Goal: Task Accomplishment & Management: Manage account settings

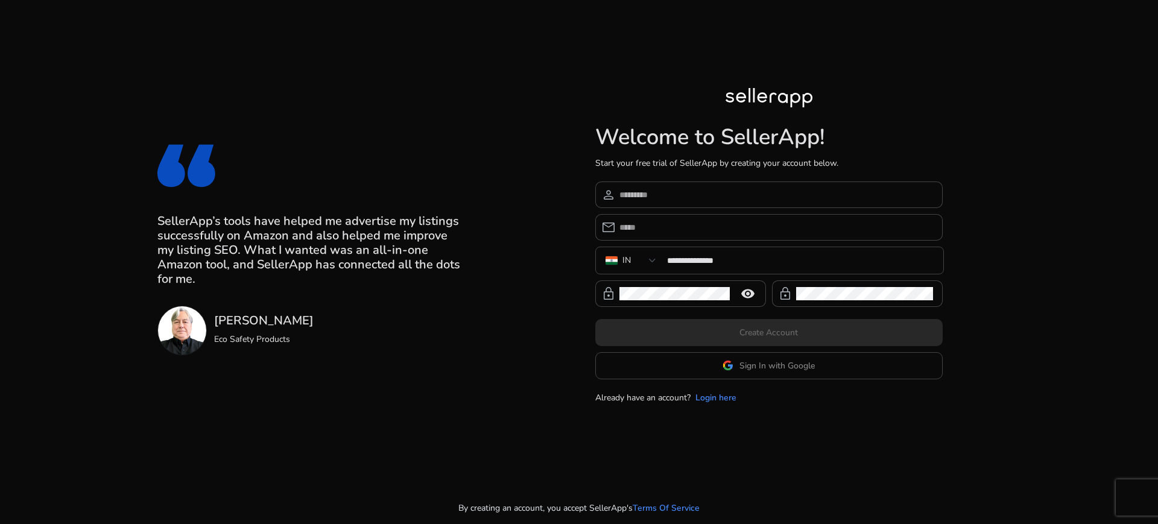
click at [791, 370] on app-google-signin "Sign In with Google" at bounding box center [769, 365] width 348 height 27
click at [784, 367] on span "Sign In with Google" at bounding box center [777, 366] width 75 height 13
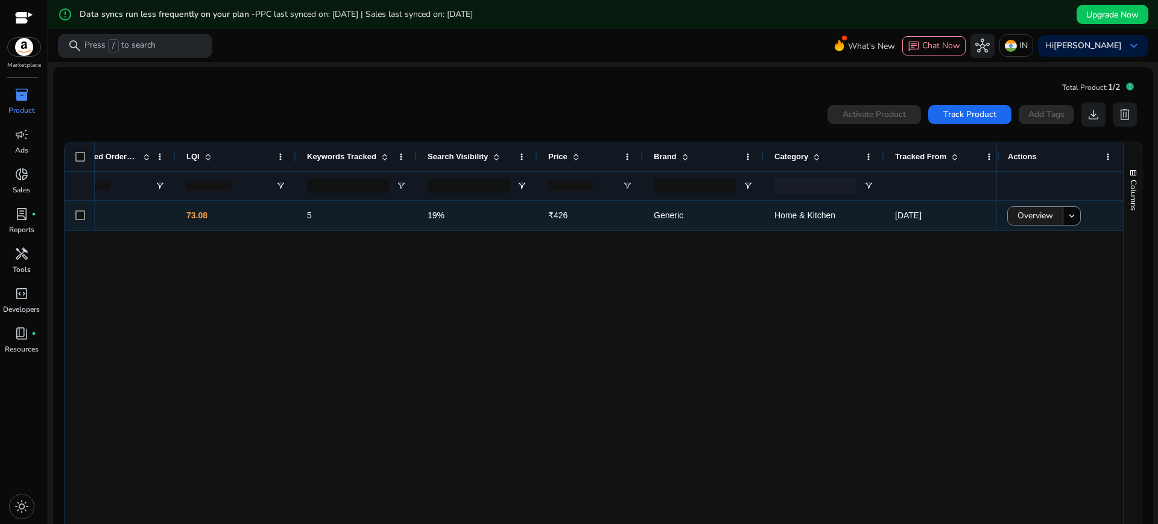
click at [1018, 215] on span "Overview" at bounding box center [1036, 215] width 36 height 25
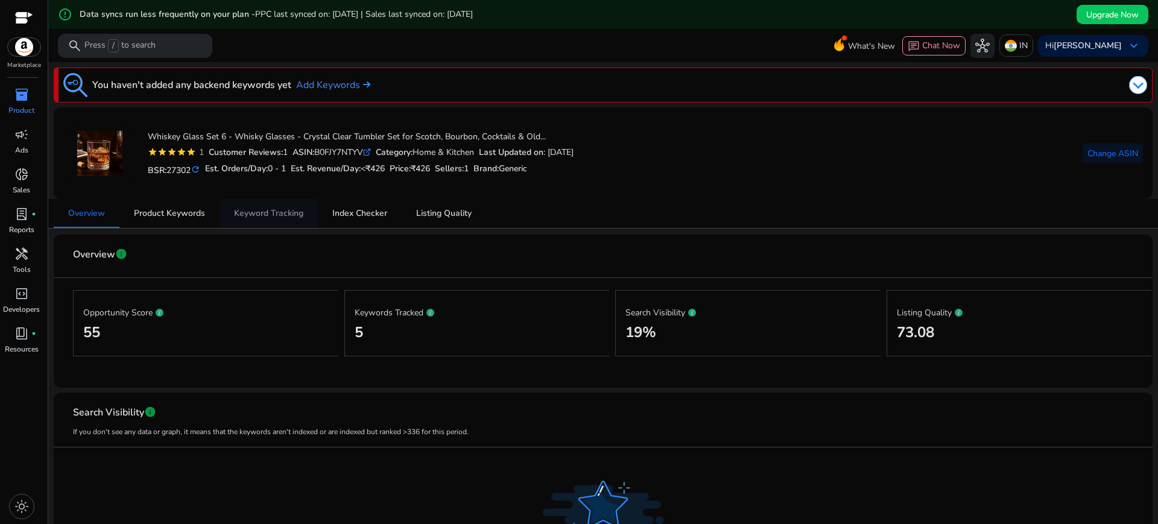
click at [299, 209] on span "Keyword Tracking" at bounding box center [268, 213] width 69 height 8
